Goal: Navigation & Orientation: Find specific page/section

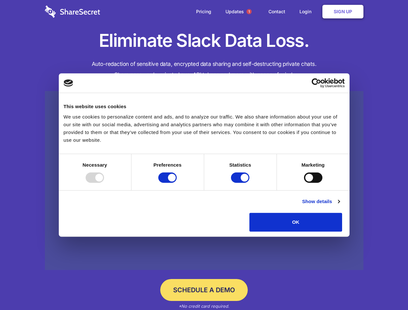
click at [104, 183] on div at bounding box center [95, 177] width 18 height 10
click at [177, 183] on input "Preferences" at bounding box center [167, 177] width 18 height 10
checkbox input "false"
click at [241, 183] on input "Statistics" at bounding box center [240, 177] width 18 height 10
checkbox input "false"
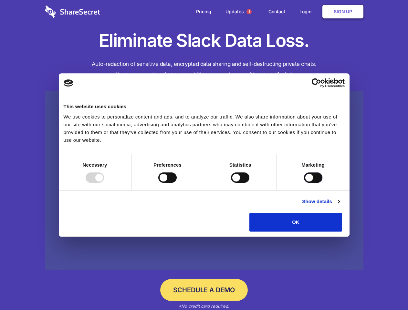
click at [304, 183] on input "Marketing" at bounding box center [313, 177] width 18 height 10
checkbox input "true"
click at [339, 205] on link "Show details" at bounding box center [320, 202] width 37 height 8
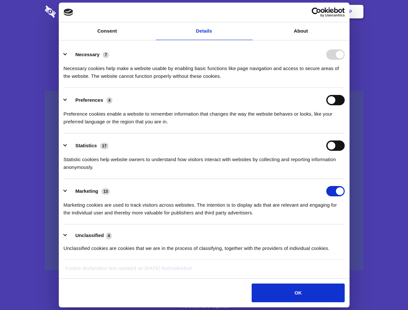
click at [345, 60] on div "Necessary 7" at bounding box center [204, 54] width 281 height 10
click at [249, 12] on span "1" at bounding box center [248, 11] width 5 height 5
